Goal: Information Seeking & Learning: Learn about a topic

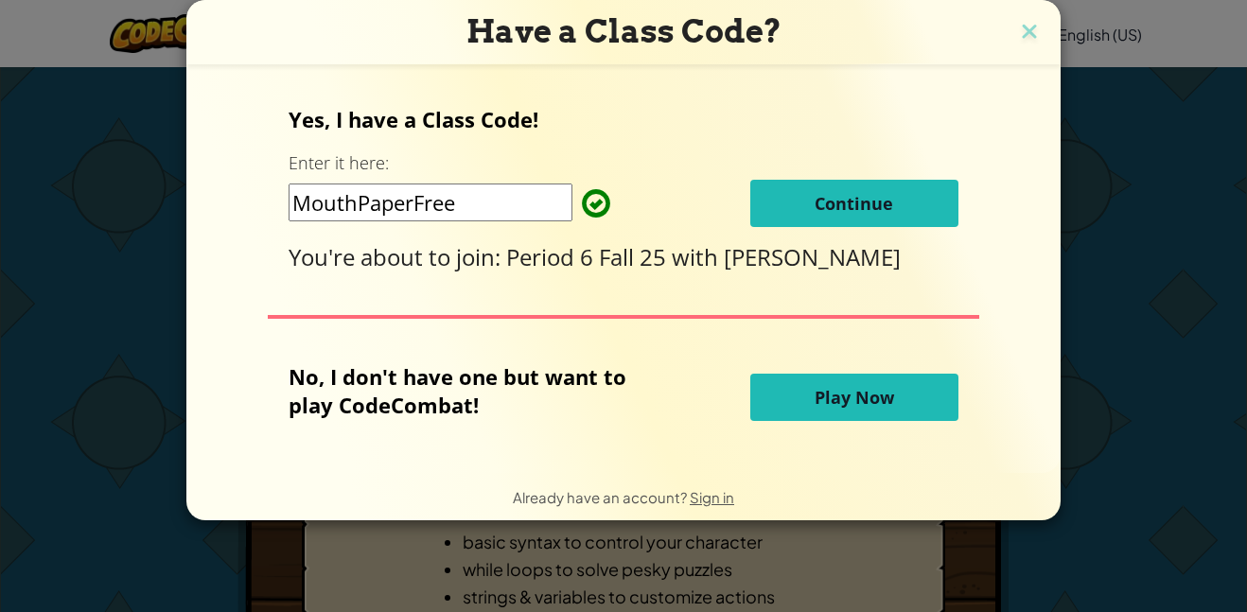
click at [855, 201] on span "Continue" at bounding box center [854, 203] width 79 height 23
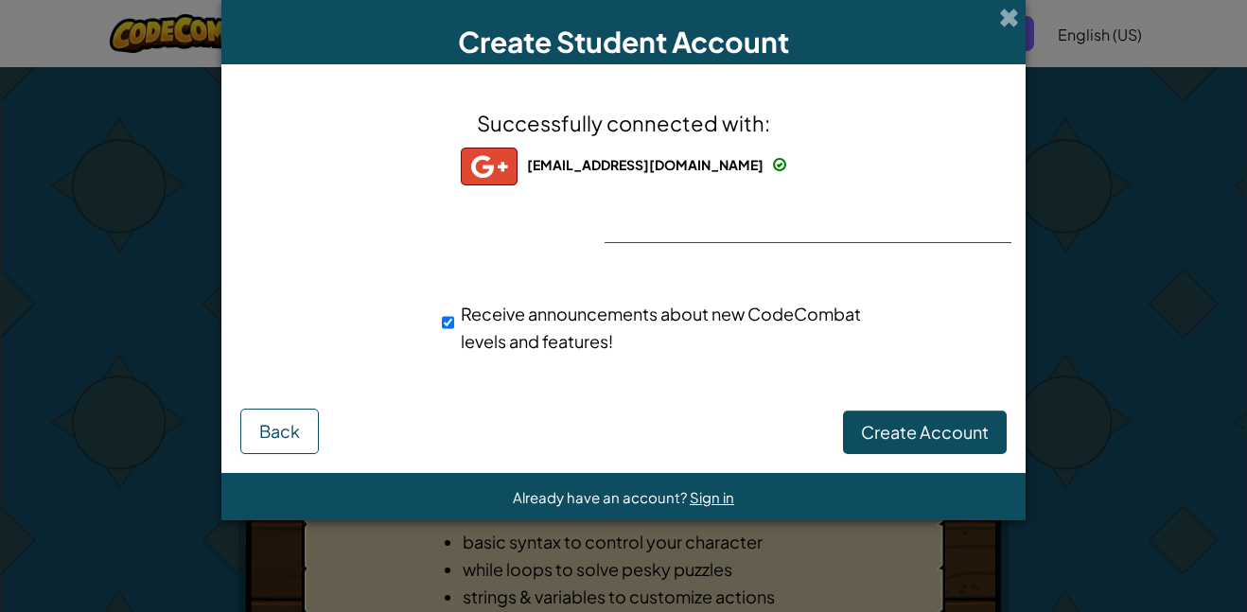
click at [694, 231] on div "Successfully connected with: nomanamu0001@mymail.lausd.net nomanamu0001@mymail.…" at bounding box center [623, 243] width 757 height 320
click at [757, 161] on span "nomanamu0001@mymail.lausd.net" at bounding box center [645, 164] width 237 height 17
click at [876, 435] on span "Create Account" at bounding box center [925, 432] width 128 height 22
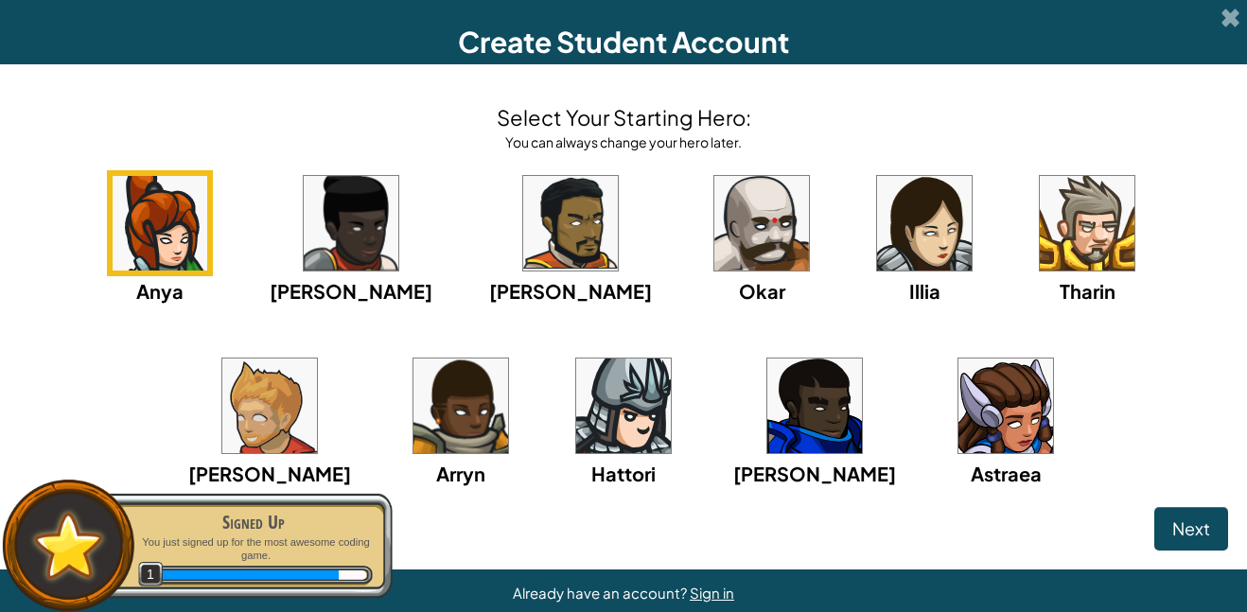
click at [959, 431] on img at bounding box center [1006, 406] width 95 height 95
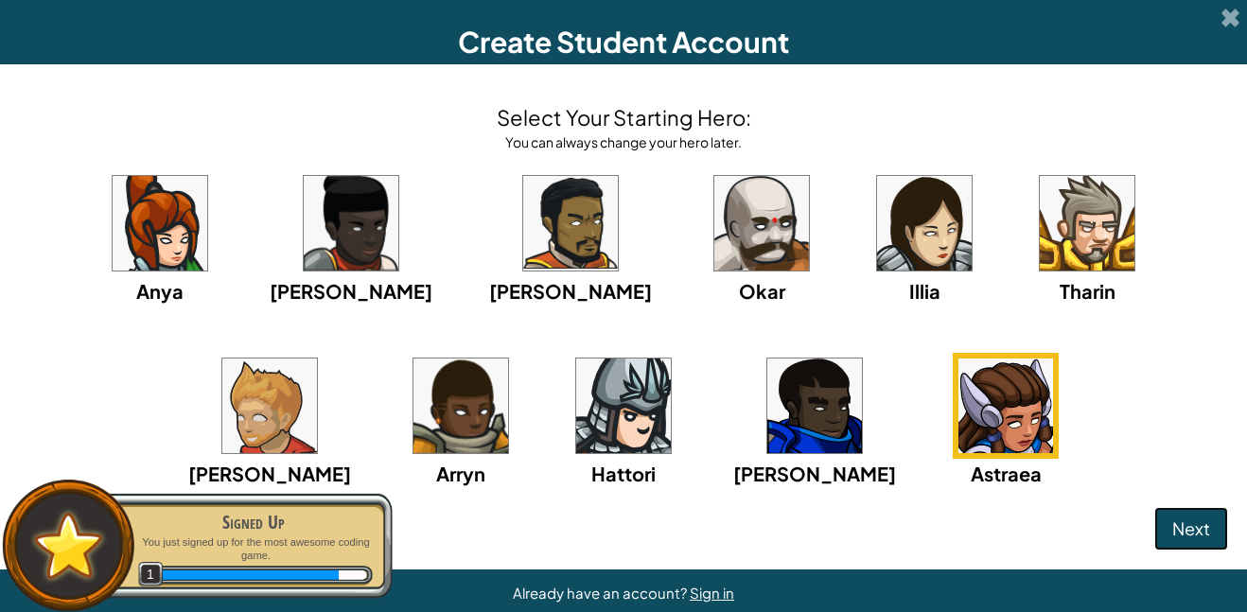
click at [1204, 515] on button "Next" at bounding box center [1192, 529] width 74 height 44
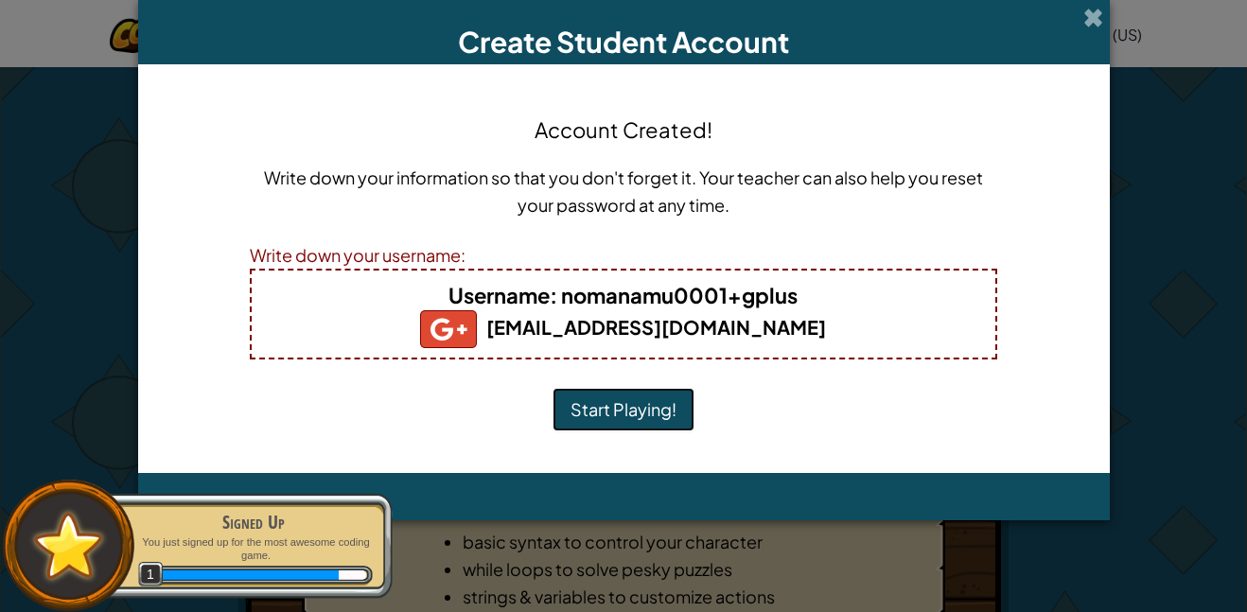
click at [646, 413] on button "Start Playing!" at bounding box center [624, 410] width 142 height 44
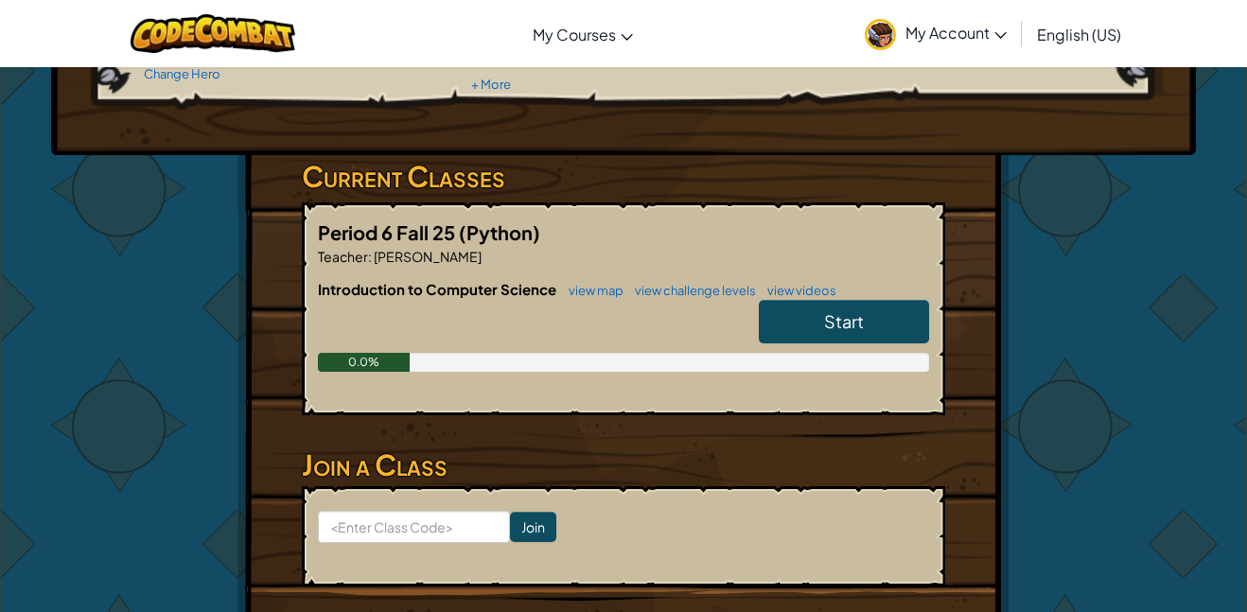
scroll to position [226, 0]
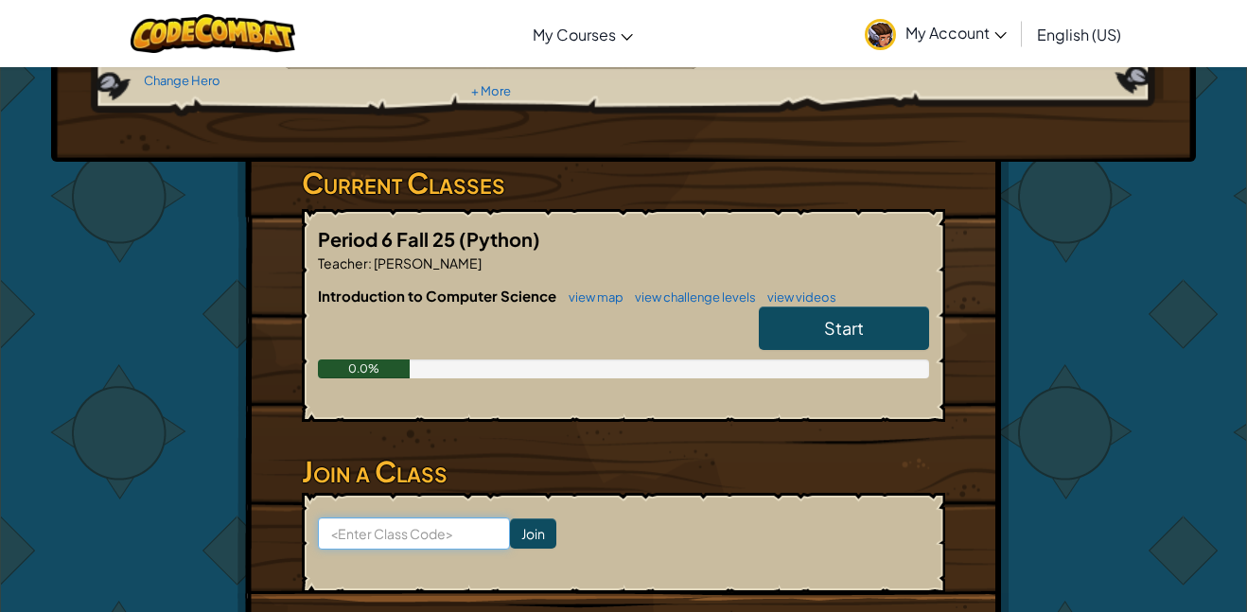
click at [461, 536] on input at bounding box center [414, 534] width 192 height 32
click at [806, 337] on link "Start" at bounding box center [844, 329] width 170 height 44
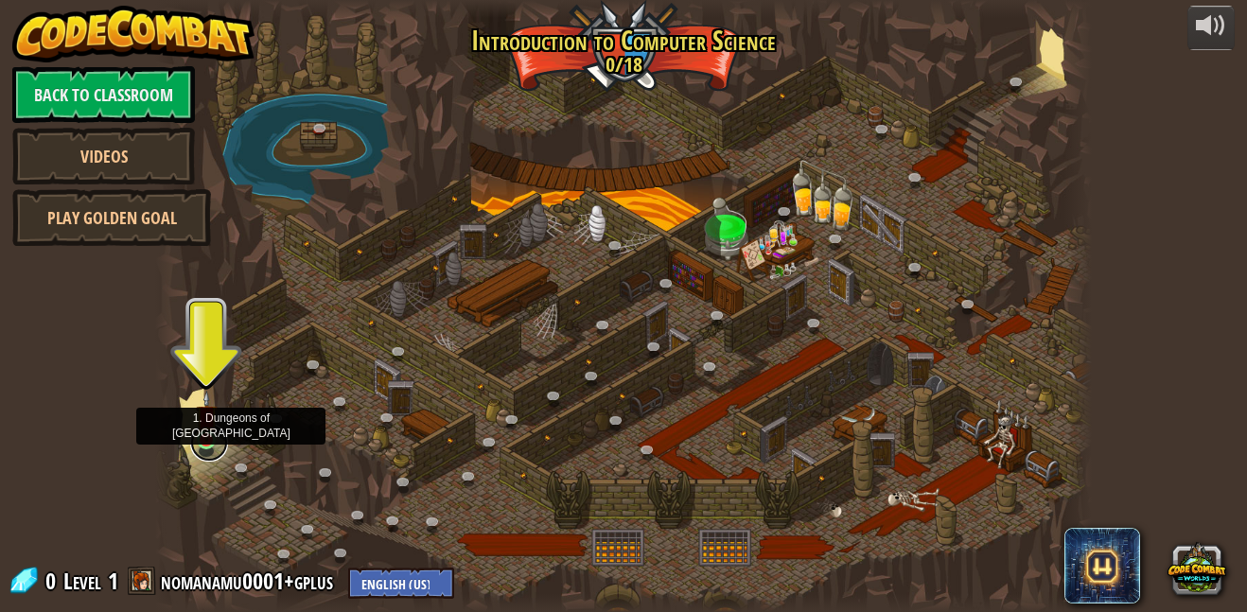
click at [207, 448] on link at bounding box center [209, 443] width 38 height 38
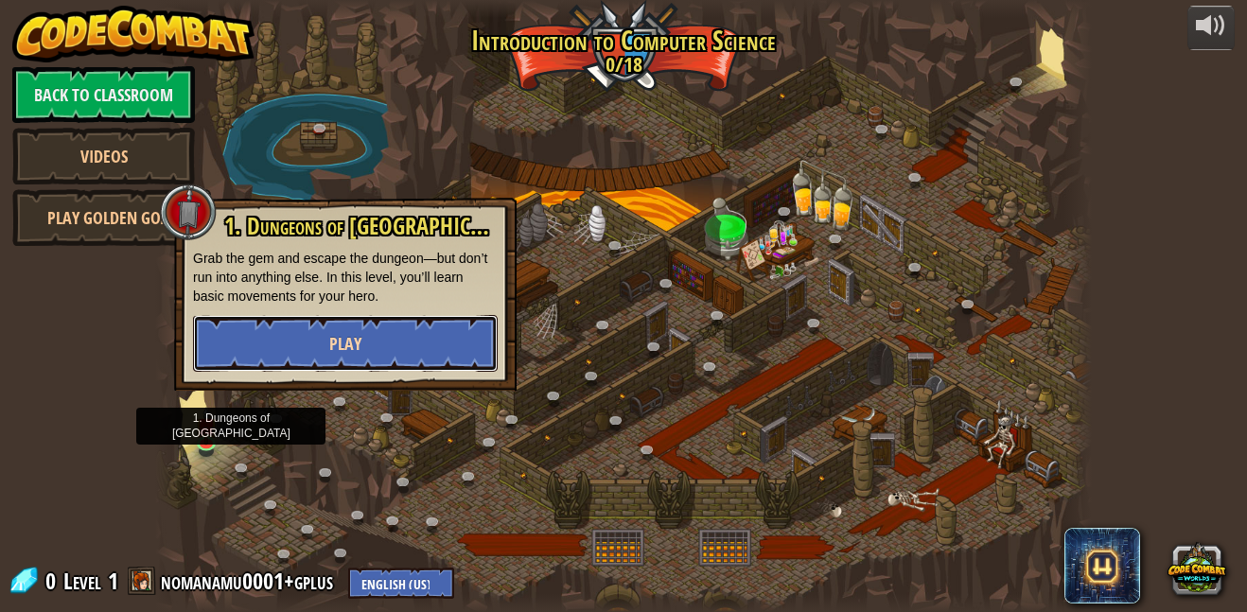
click at [310, 331] on button "Play" at bounding box center [345, 343] width 305 height 57
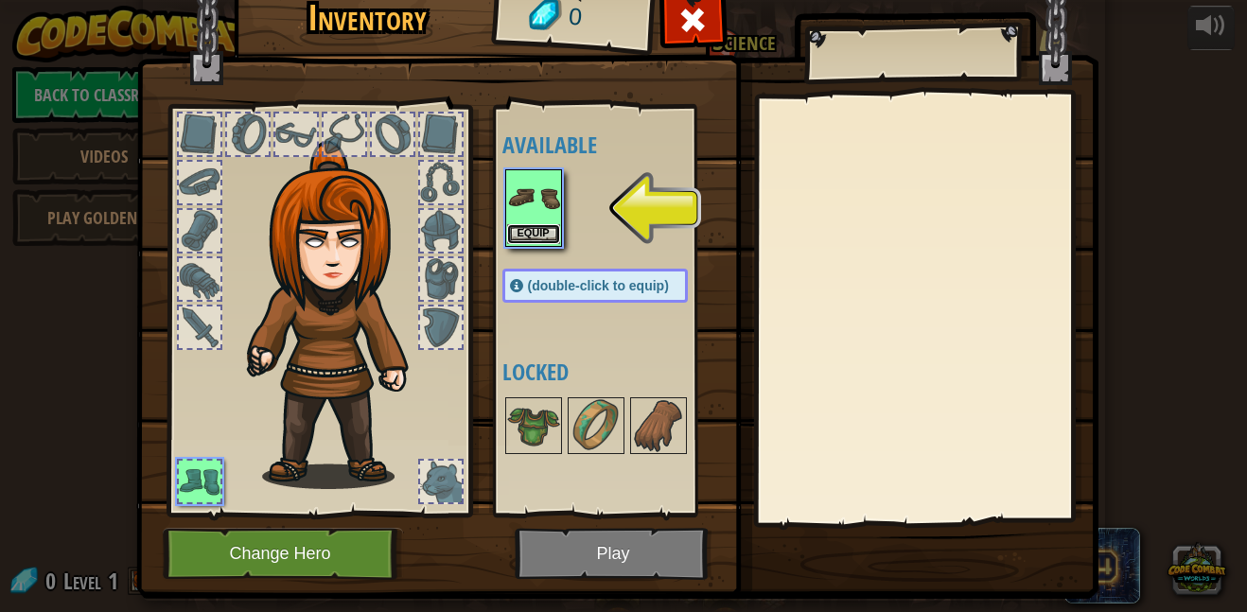
click at [542, 230] on button "Equip" at bounding box center [533, 234] width 53 height 20
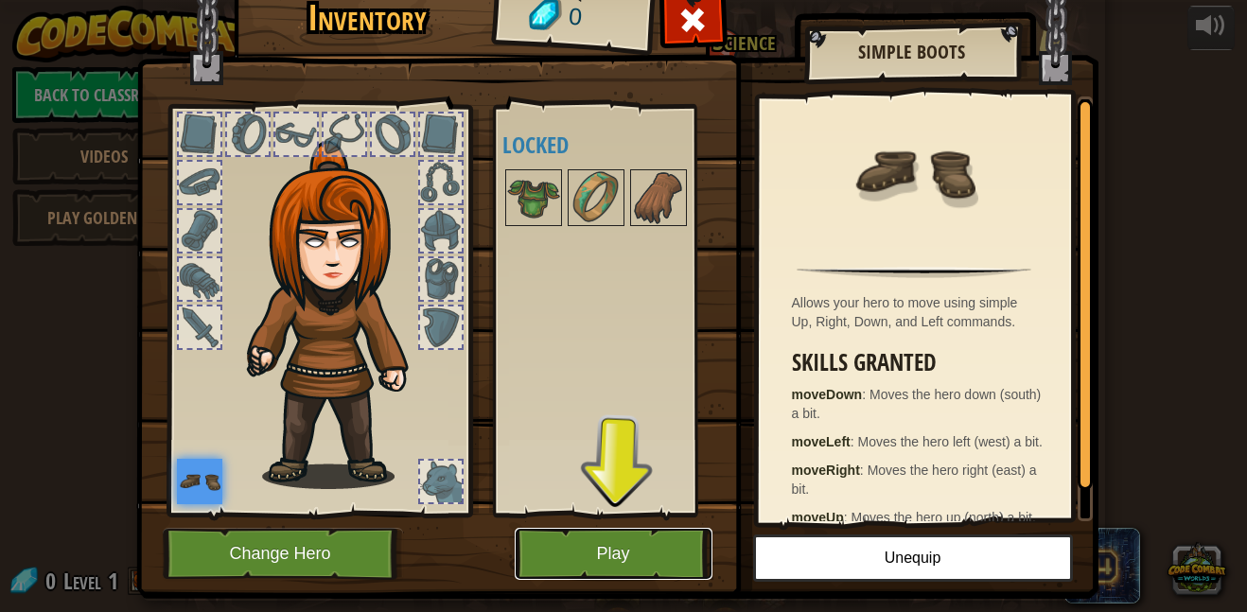
click at [647, 548] on button "Play" at bounding box center [614, 554] width 198 height 52
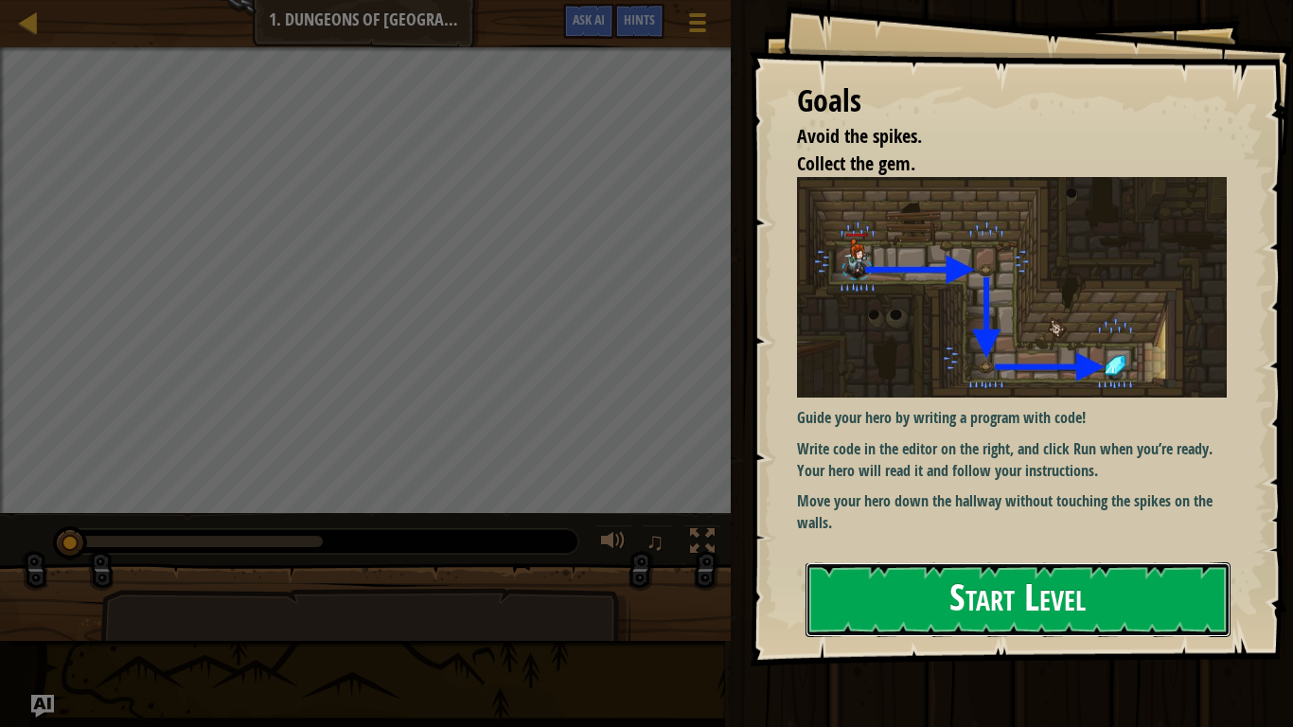
click at [1062, 584] on button "Start Level" at bounding box center [1017, 599] width 425 height 75
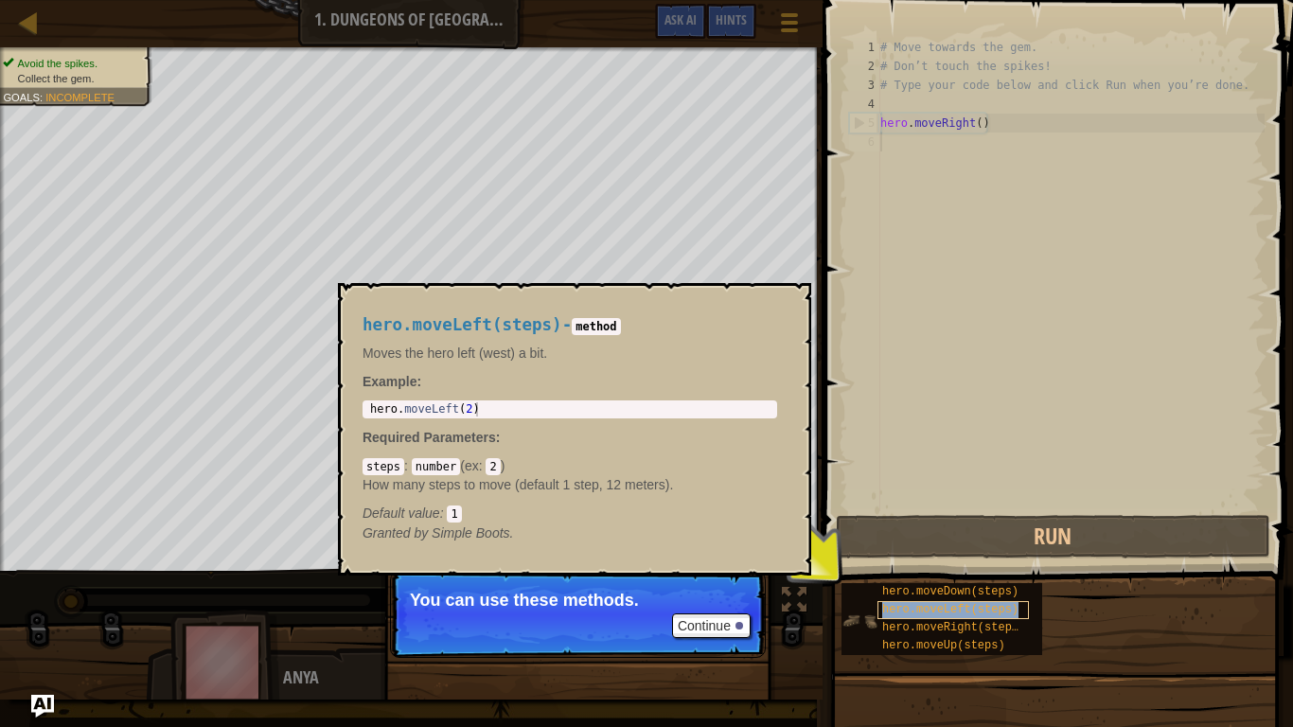
click at [954, 611] on span "hero.moveLeft(steps)" at bounding box center [950, 609] width 136 height 13
click at [972, 611] on span "hero.moveRight(steps)" at bounding box center [953, 627] width 143 height 13
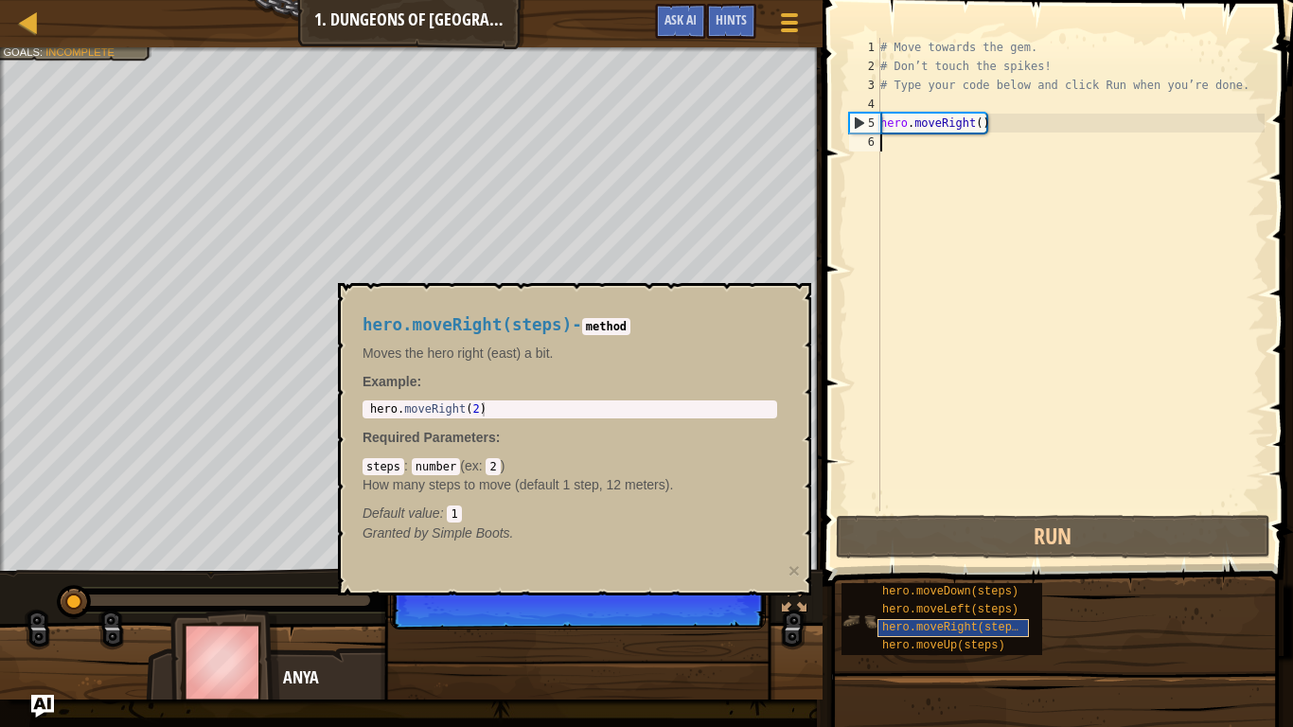
scroll to position [9, 0]
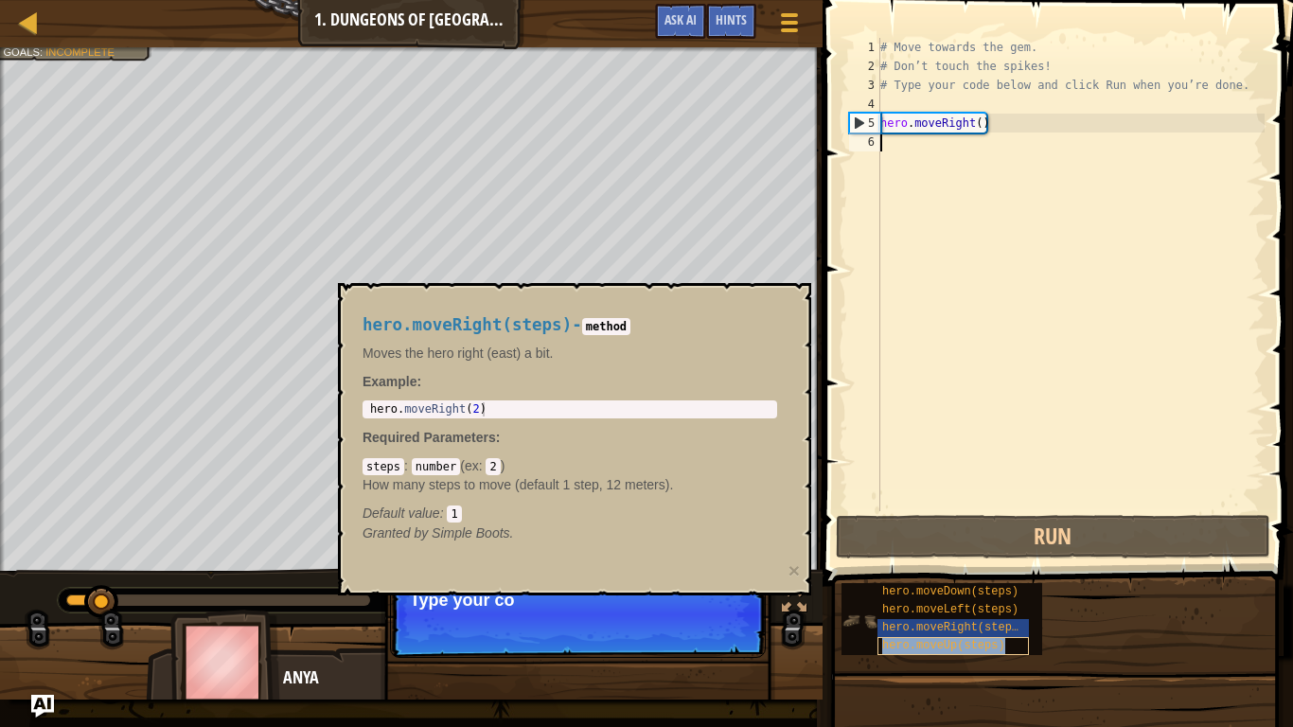
click at [972, 611] on span "hero.moveUp(steps)" at bounding box center [943, 645] width 123 height 13
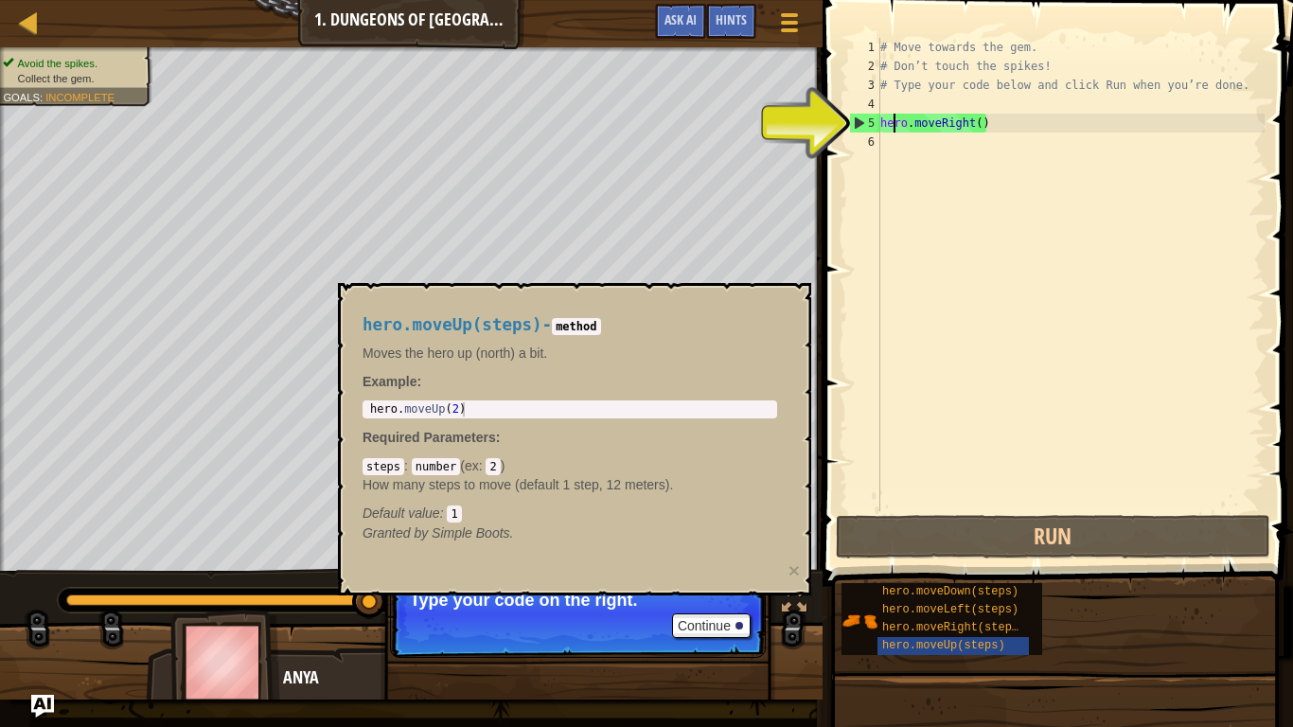
click at [892, 121] on div "# Move towards the gem. # Don’t touch the spikes! # Type your code below and cl…" at bounding box center [1070, 293] width 388 height 511
click at [1002, 124] on div "# Move towards the gem. # Don’t touch the spikes! # Type your code below and cl…" at bounding box center [1070, 293] width 388 height 511
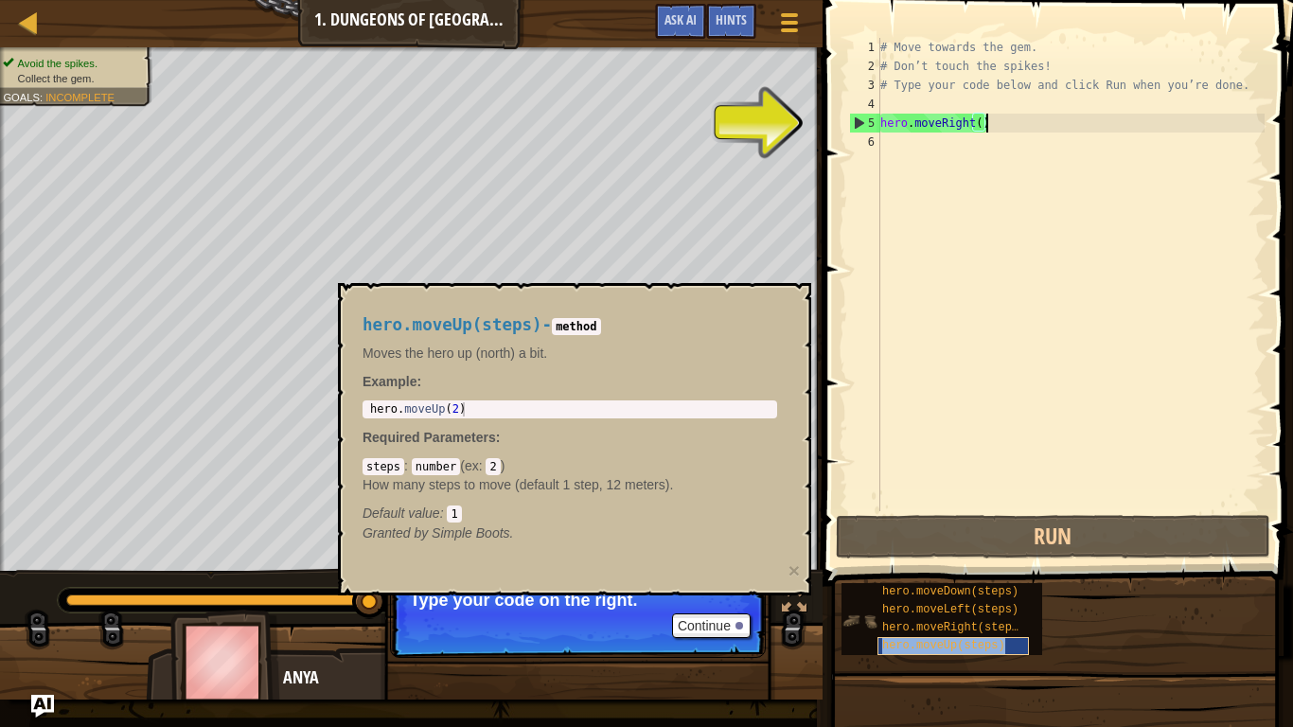
click at [894, 611] on span "hero.moveUp(steps)" at bounding box center [943, 645] width 123 height 13
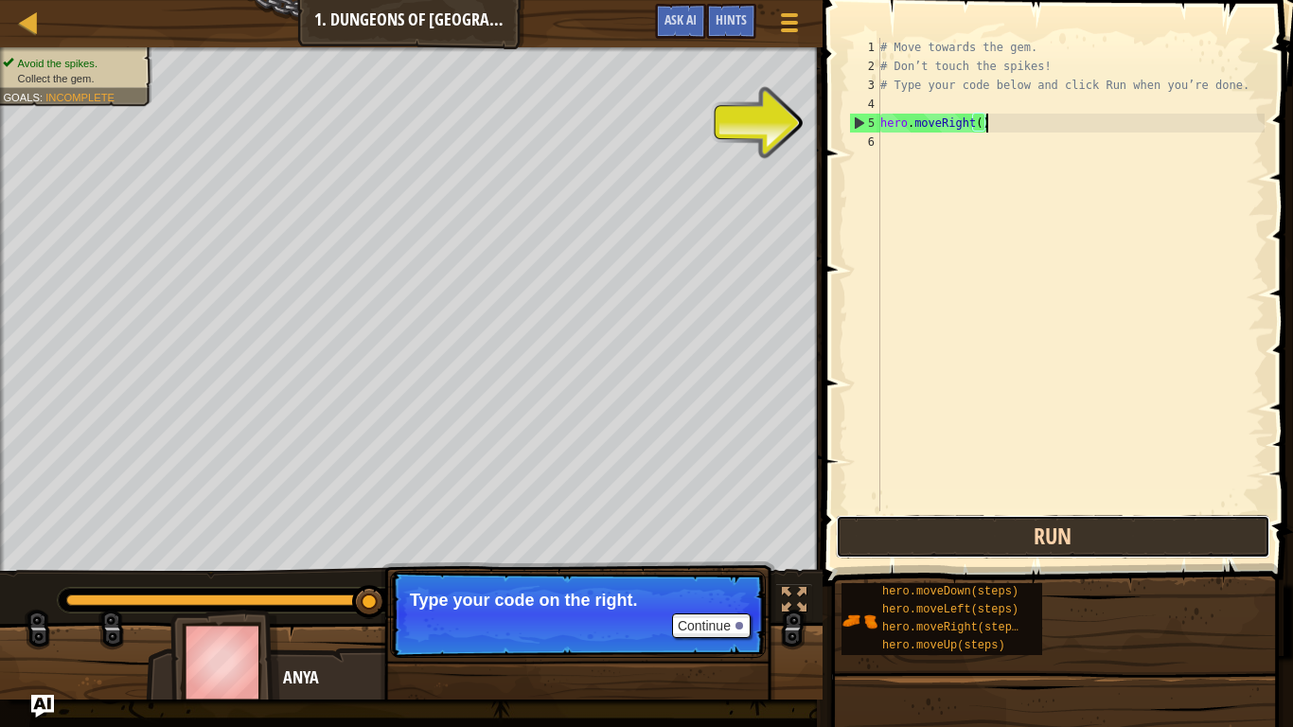
click at [927, 529] on button "Run" at bounding box center [1053, 537] width 434 height 44
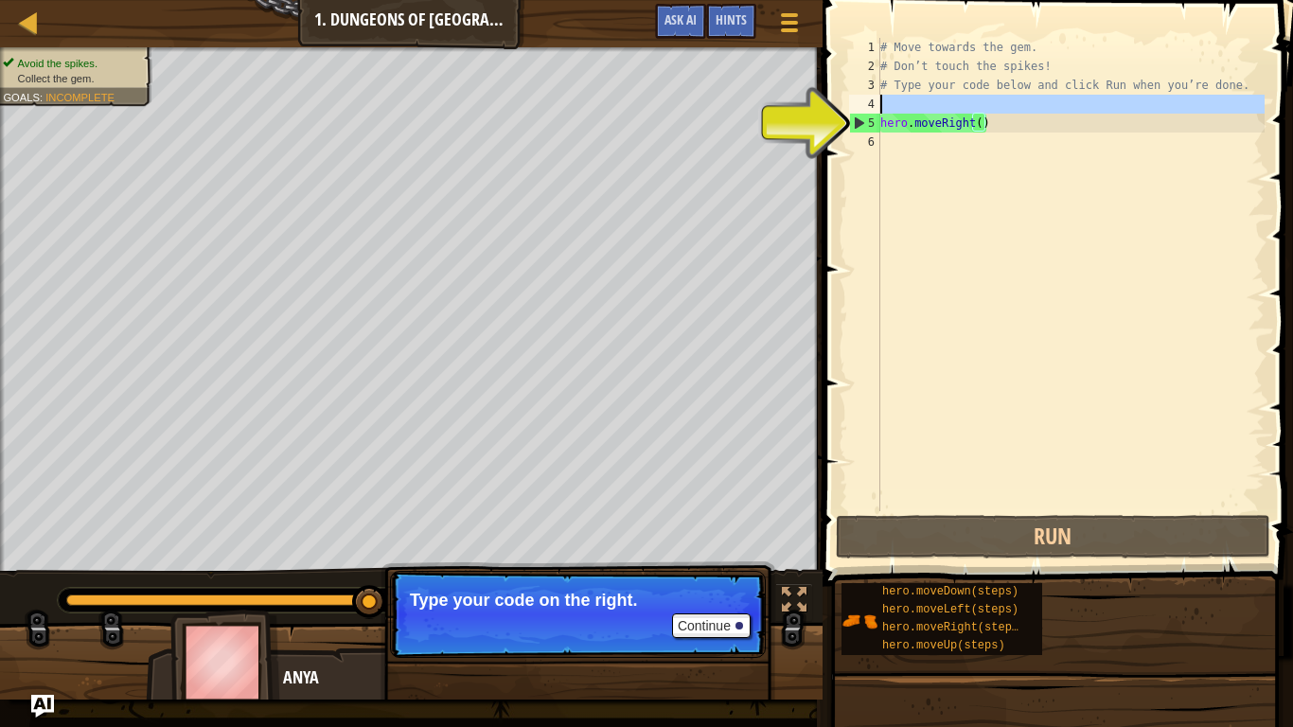
click at [853, 111] on div "4" at bounding box center [864, 104] width 31 height 19
type textarea "hero.moveRight()"
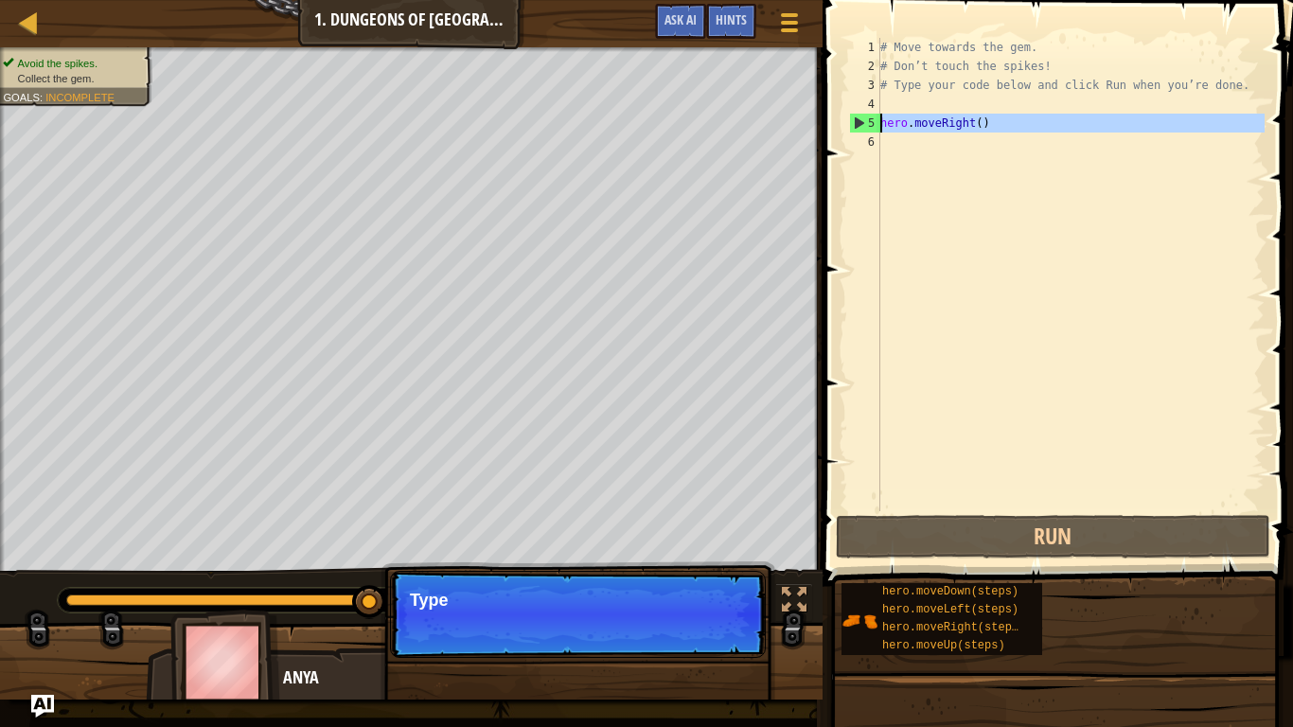
click at [860, 122] on div "5" at bounding box center [865, 123] width 30 height 19
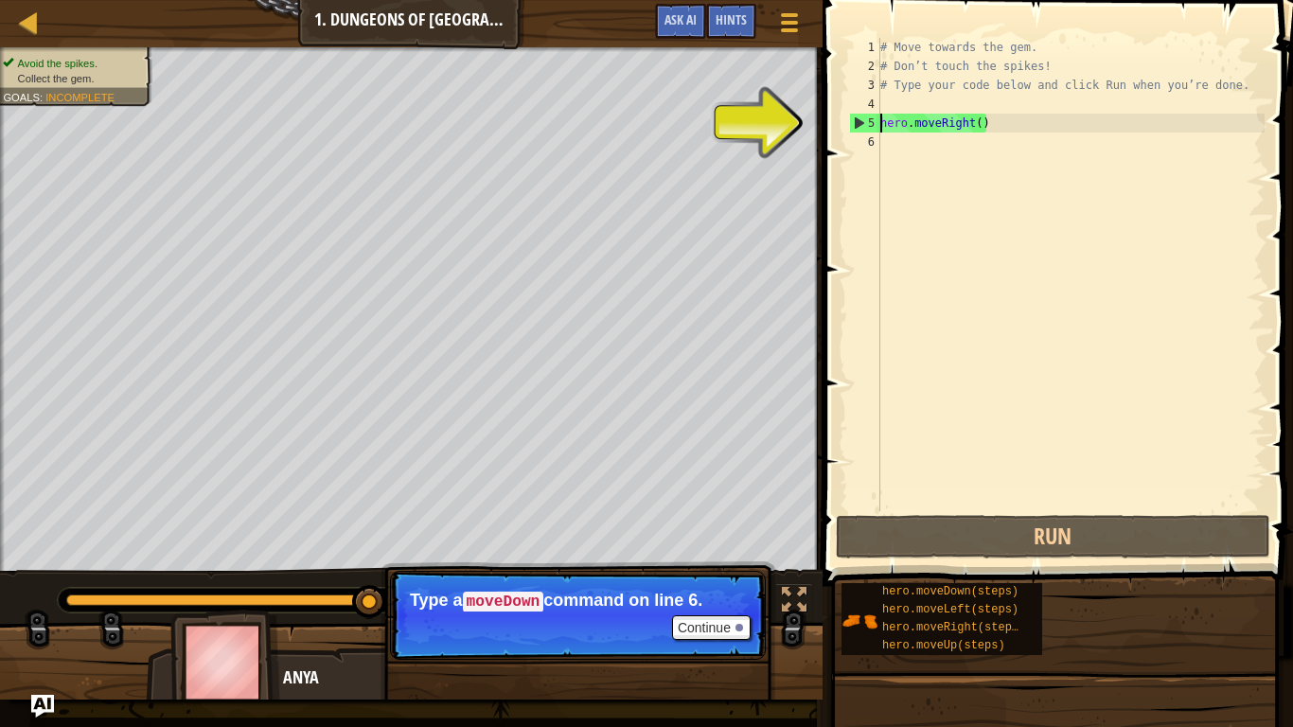
click at [958, 128] on div "# Move towards the gem. # Don’t touch the spikes! # Type your code below and cl…" at bounding box center [1070, 293] width 388 height 511
click at [962, 127] on div "# Move towards the gem. # Don’t touch the spikes! # Type your code below and cl…" at bounding box center [1070, 293] width 388 height 511
click at [967, 129] on div "# Move towards the gem. # Don’t touch the spikes! # Type your code below and cl…" at bounding box center [1070, 293] width 388 height 511
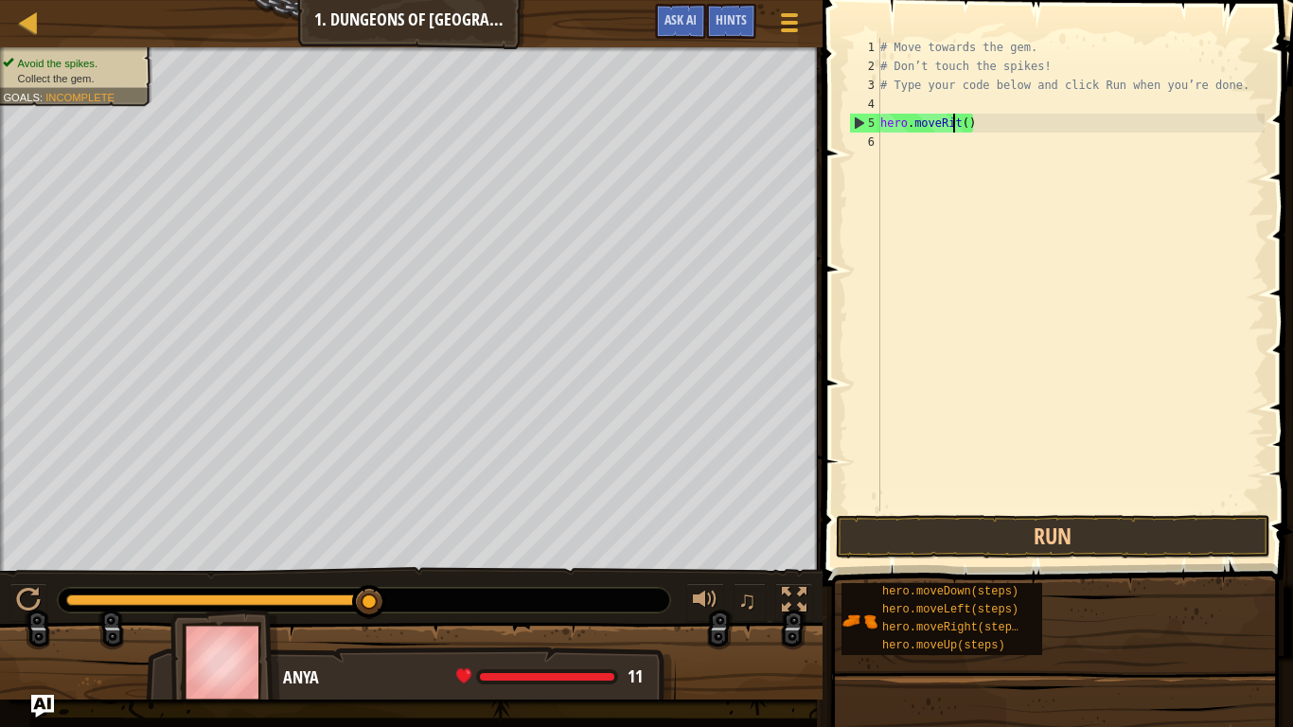
type textarea "hero.moveRt()"
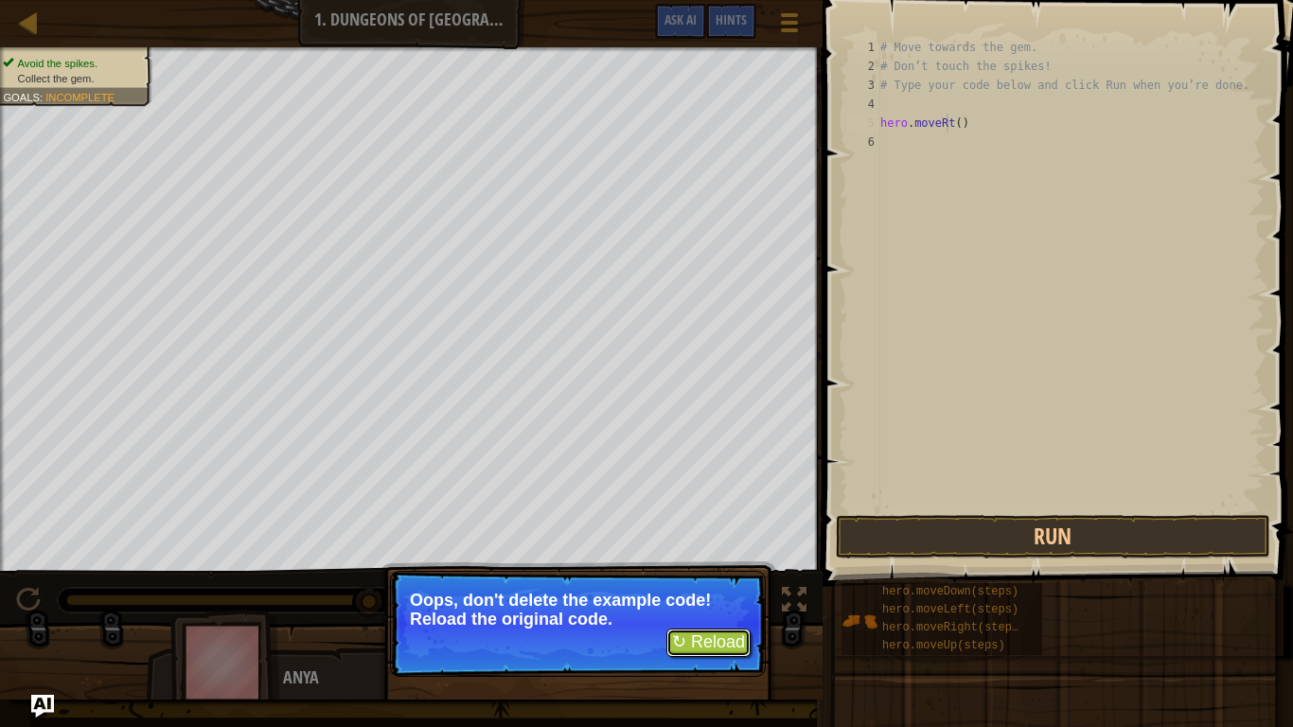
click at [718, 611] on button "↻ Reload" at bounding box center [708, 642] width 84 height 28
